Goal: Navigation & Orientation: Go to known website

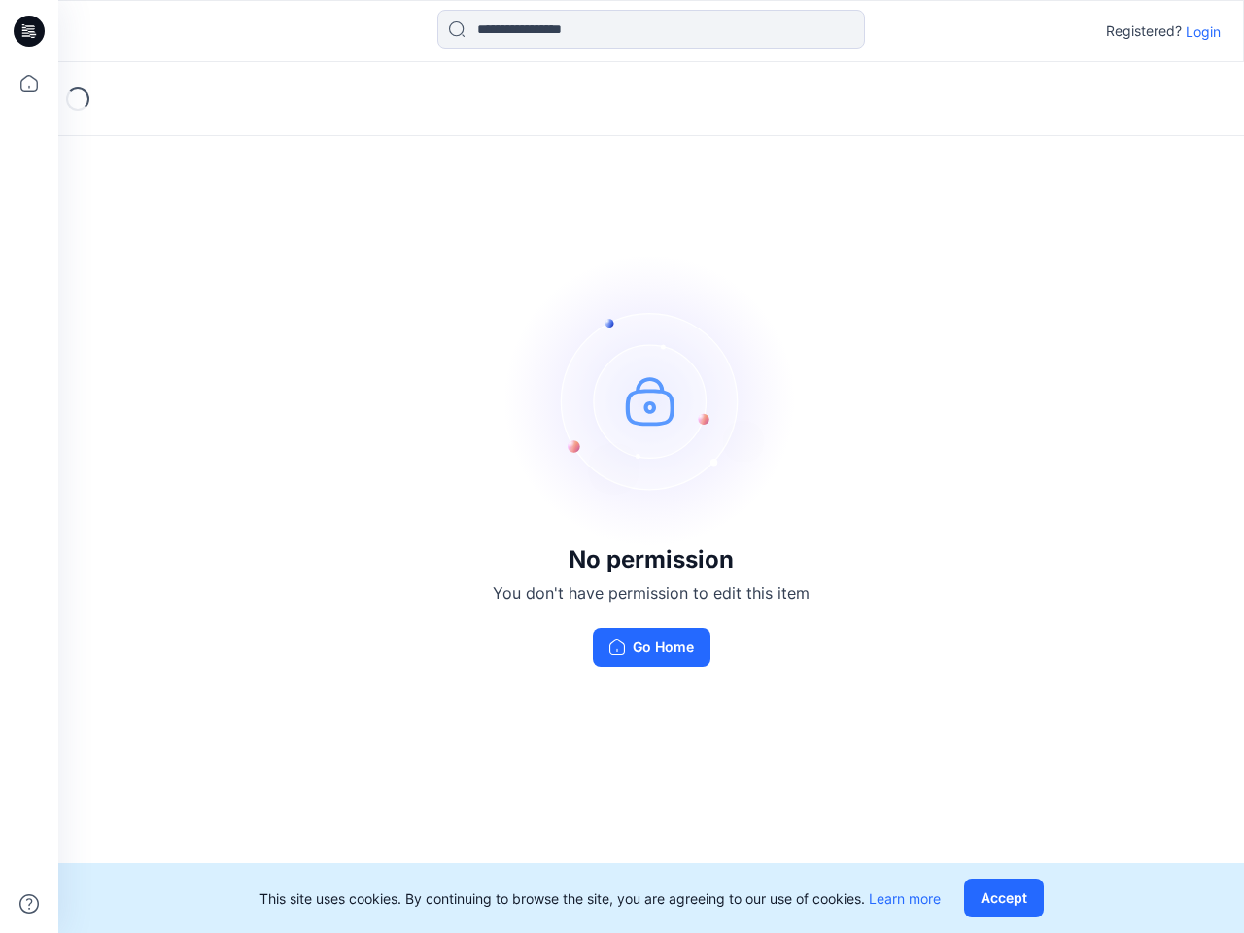
click at [622, 466] on img at bounding box center [651, 401] width 292 height 292
click at [30, 31] on icon at bounding box center [32, 31] width 8 height 1
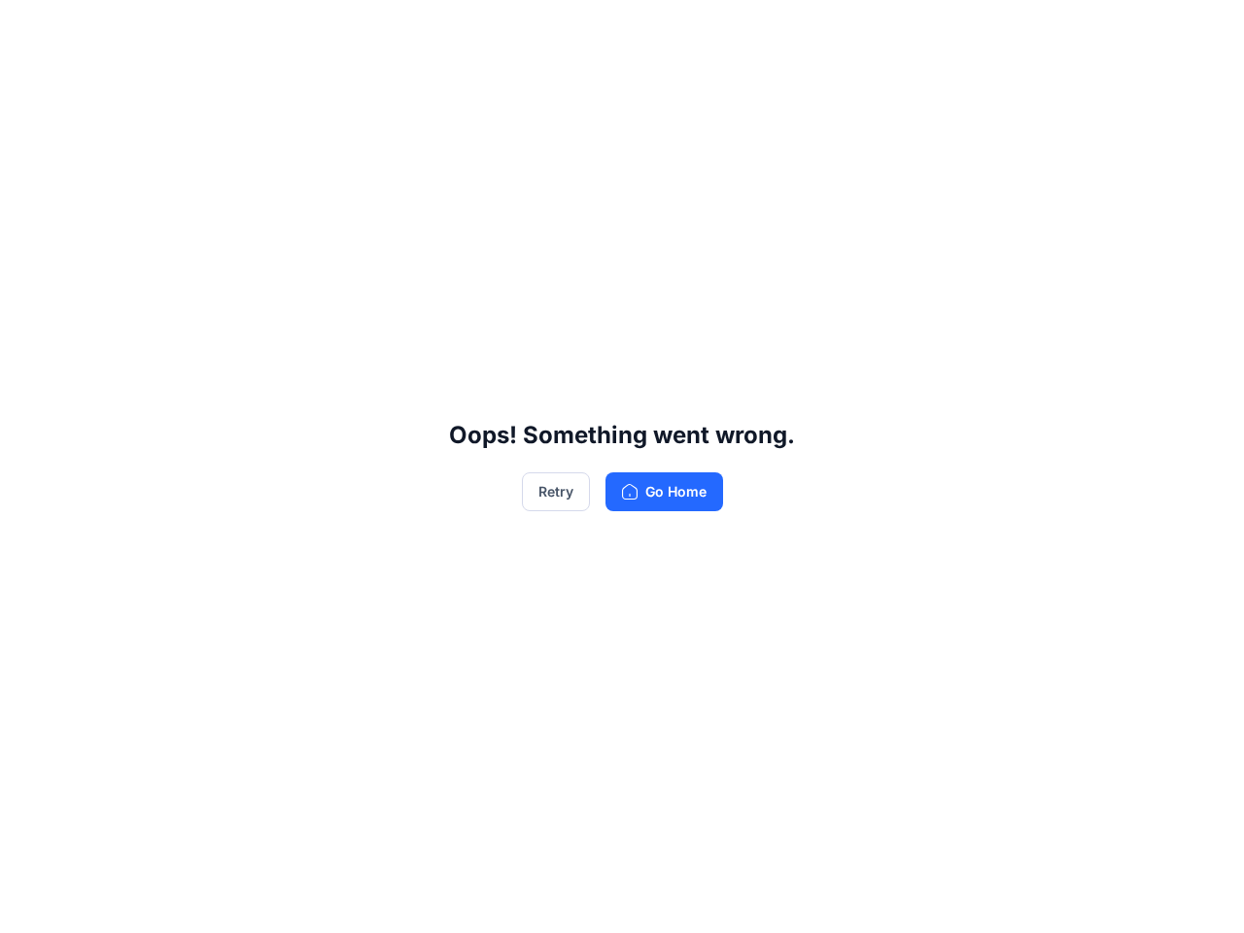
click at [29, 84] on div "Oops! Something went wrong. Retry Go Home" at bounding box center [622, 466] width 1244 height 933
click at [29, 904] on div "Oops! Something went wrong. Retry Go Home" at bounding box center [622, 466] width 1244 height 933
click at [651, 29] on div "Oops! Something went wrong. Retry Go Home" at bounding box center [622, 466] width 1244 height 933
click at [1203, 31] on div "Oops! Something went wrong. Retry Go Home" at bounding box center [622, 466] width 1244 height 933
click at [1008, 898] on div "Oops! Something went wrong. Retry Go Home" at bounding box center [622, 466] width 1244 height 933
